Goal: Information Seeking & Learning: Obtain resource

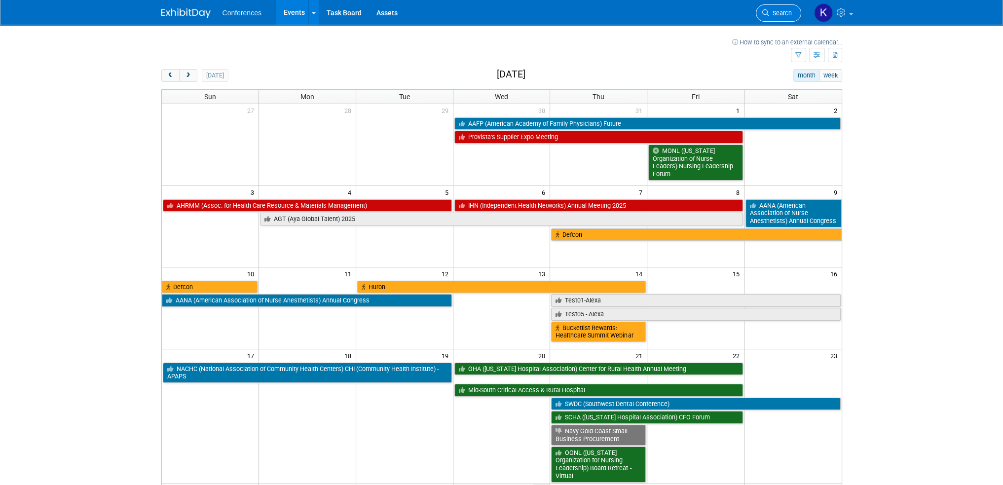
click at [772, 11] on span "Search" at bounding box center [780, 12] width 23 height 7
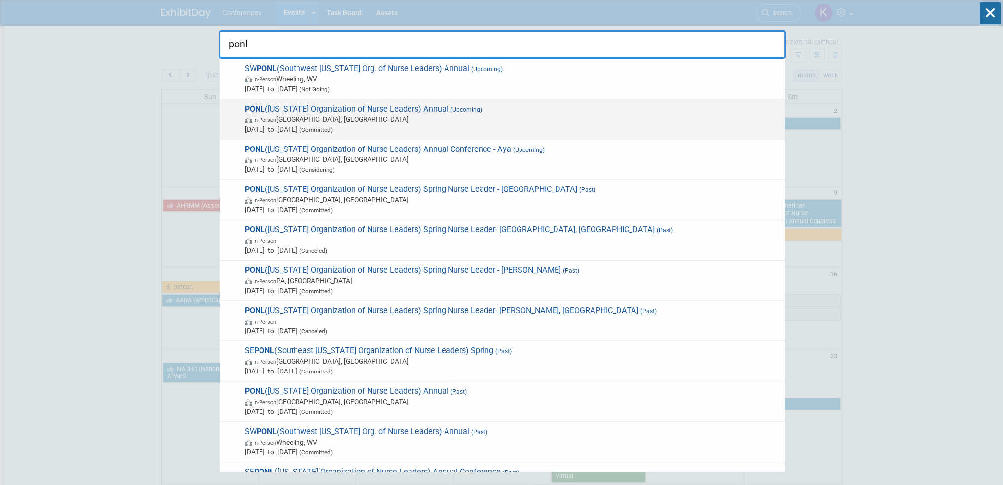
type input "ponl"
click at [590, 114] on span "In-Person Harrisburg, PA" at bounding box center [512, 119] width 535 height 10
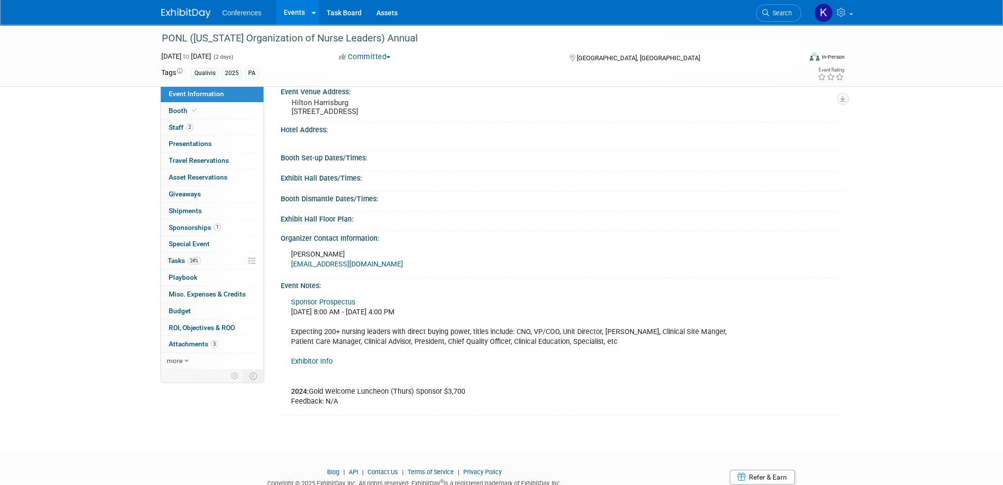
scroll to position [197, 0]
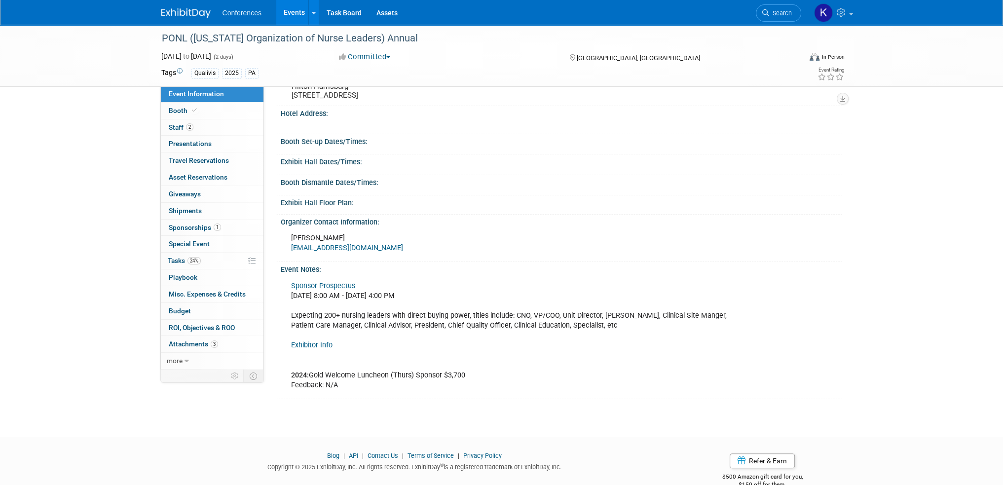
click at [437, 377] on div "Sponsor Prospectus Thursday, October 23, 2025 8:00 AM - Friday, October 24, 202…" at bounding box center [508, 335] width 449 height 119
click at [194, 229] on span "Sponsorships 1" at bounding box center [195, 228] width 52 height 8
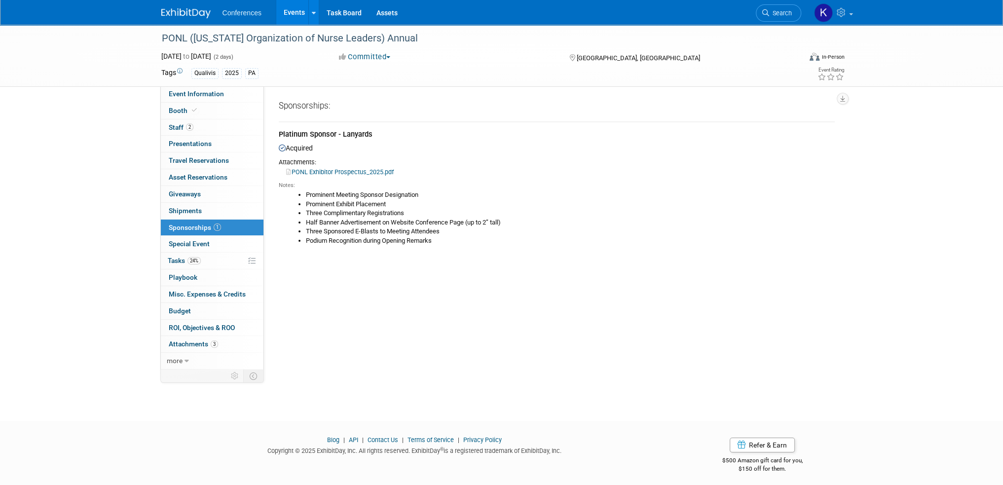
scroll to position [0, 0]
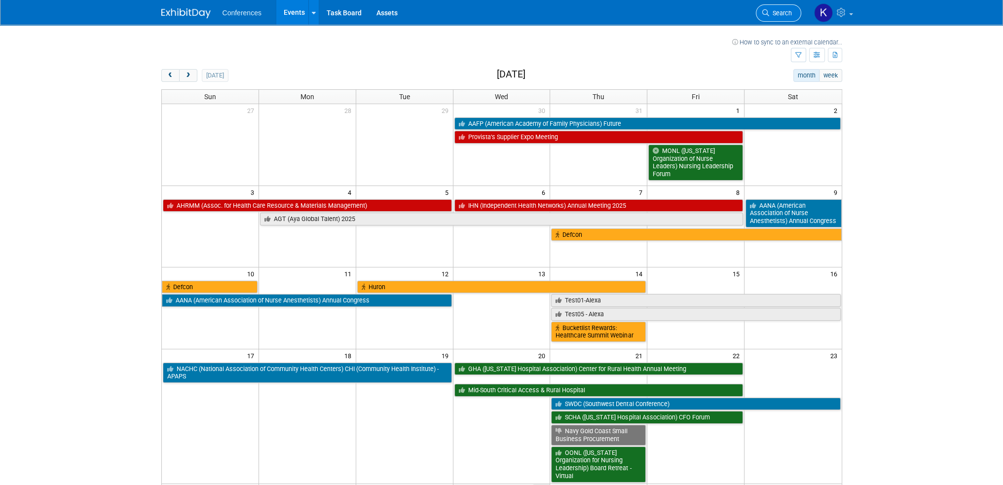
click at [780, 15] on span "Search" at bounding box center [780, 12] width 23 height 7
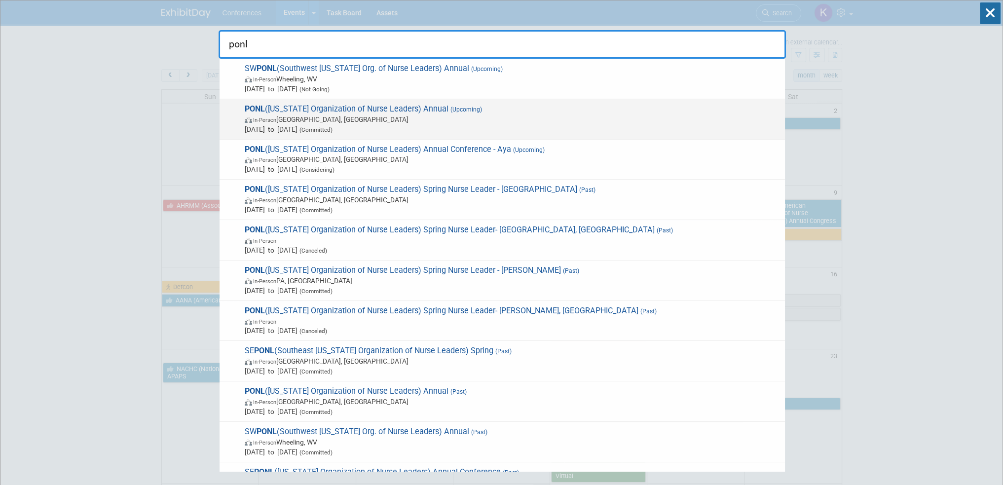
type input "ponl"
click at [554, 125] on span "Oct 23, 2025 to Oct 24, 2025 (Committed)" at bounding box center [512, 129] width 535 height 10
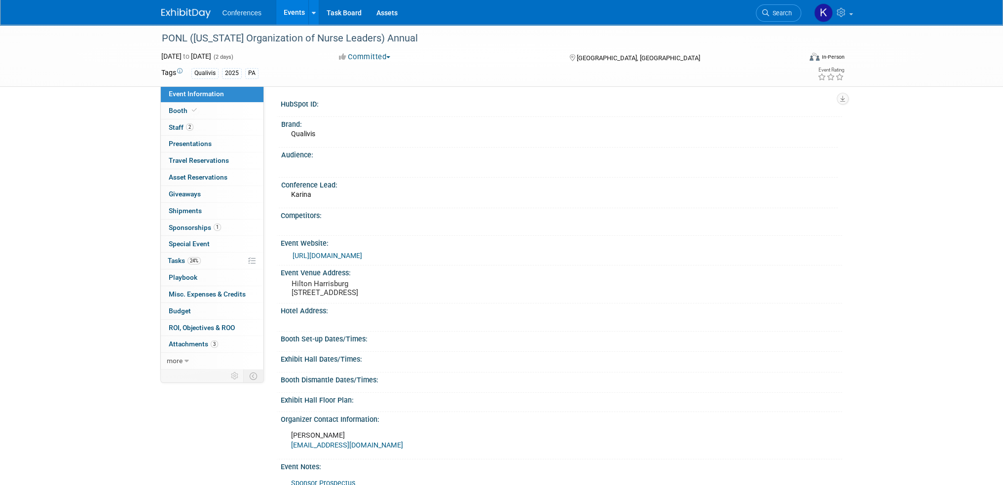
drag, startPoint x: 186, startPoint y: 224, endPoint x: 322, endPoint y: 234, distance: 136.0
click at [186, 224] on span "Sponsorships 1" at bounding box center [195, 228] width 52 height 8
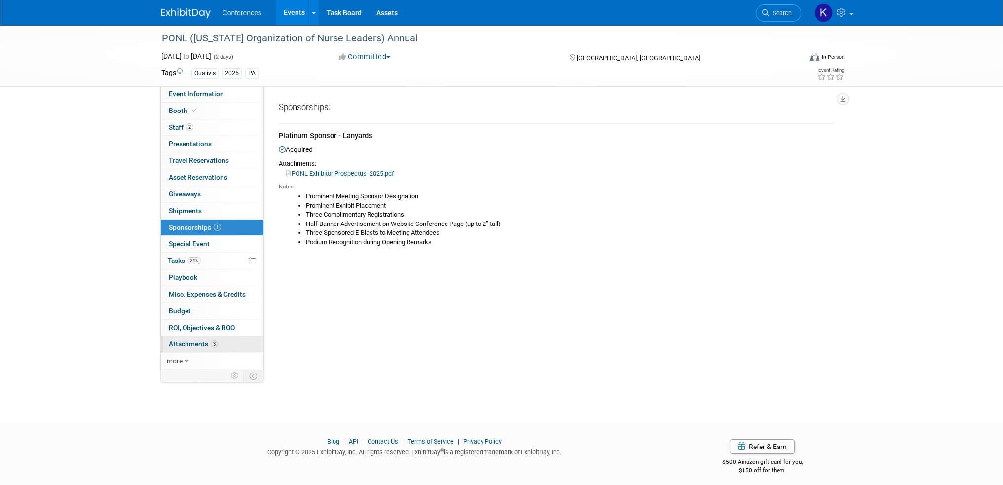
click at [186, 344] on span "Attachments 3" at bounding box center [193, 344] width 49 height 8
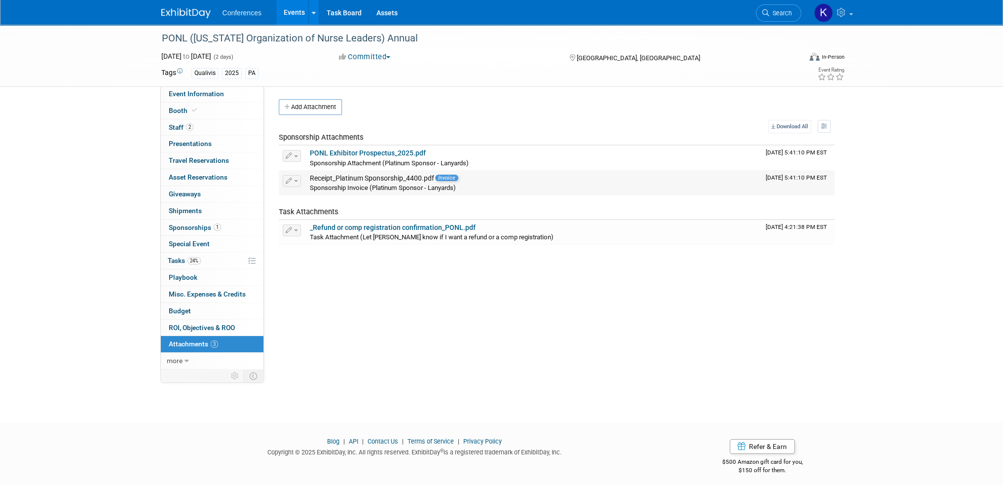
click at [409, 181] on div "Receipt_Platinum Sponsorship_4400.pdf Invoice" at bounding box center [534, 178] width 448 height 9
click at [391, 150] on link "PONL Exhibitor Prospectus_2025.pdf" at bounding box center [368, 153] width 116 height 8
